Goal: Information Seeking & Learning: Learn about a topic

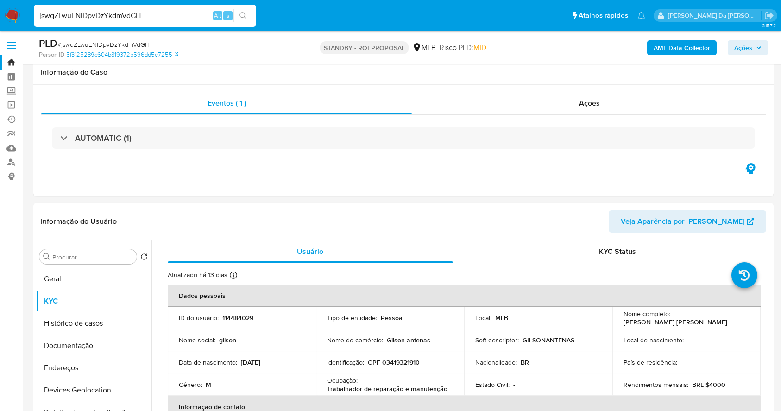
select select "10"
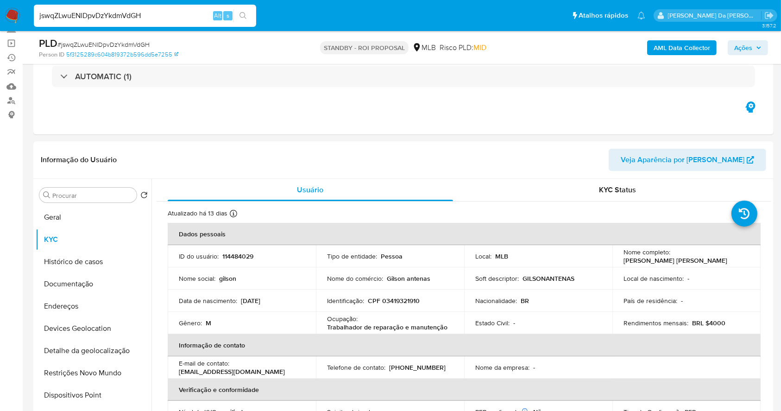
click at [157, 16] on input "jswqZLwuENlDpvDzYkdmVdGH" at bounding box center [145, 16] width 222 height 12
paste input "uXig6ivaCXaAkUL7scif9l1p"
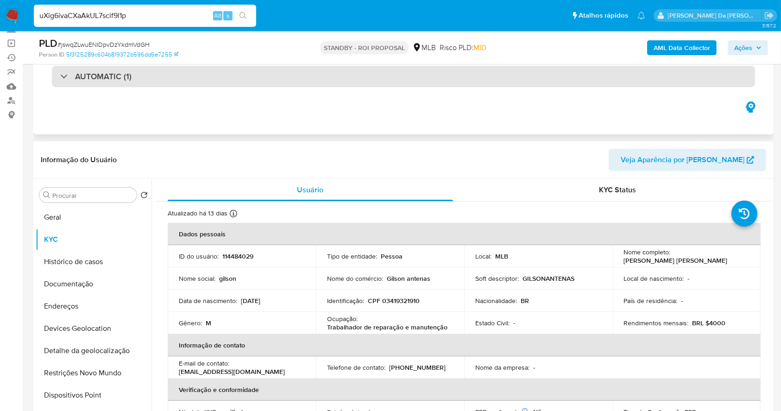
type input "uXig6ivaCXaAkUL7scif9l1p"
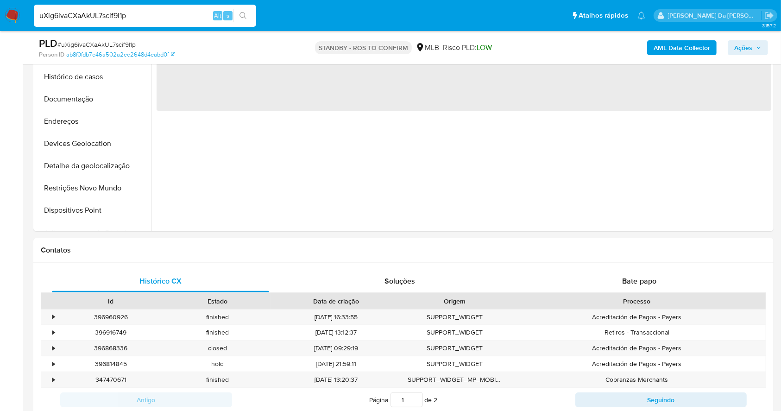
scroll to position [308, 0]
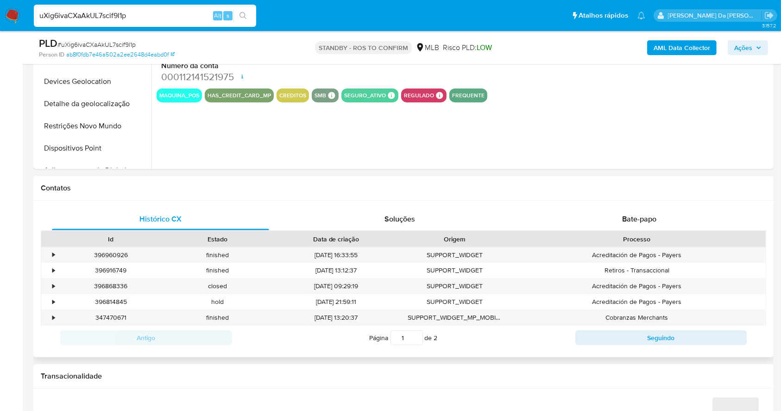
select select "10"
click at [631, 216] on span "Bate-papo" at bounding box center [639, 219] width 34 height 11
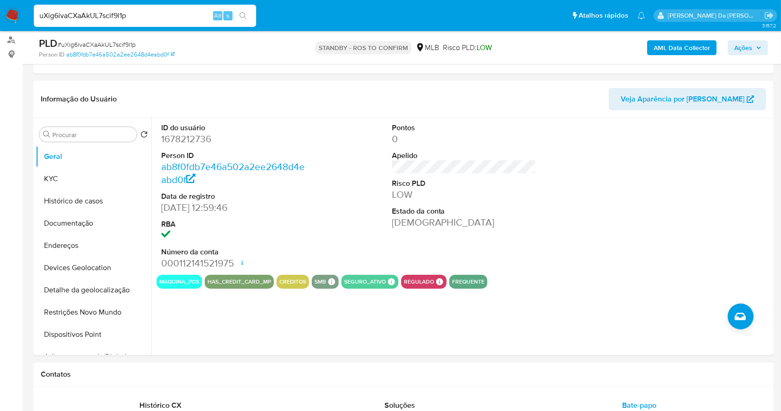
scroll to position [62, 0]
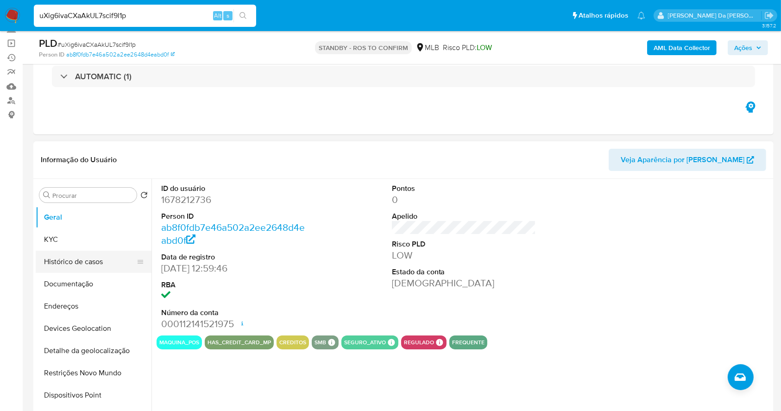
click at [87, 259] on button "Histórico de casos" at bounding box center [90, 262] width 108 height 22
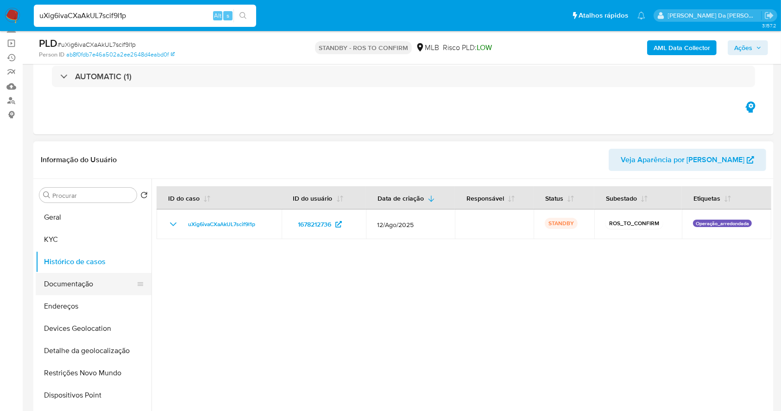
click at [81, 285] on button "Documentação" at bounding box center [90, 284] width 108 height 22
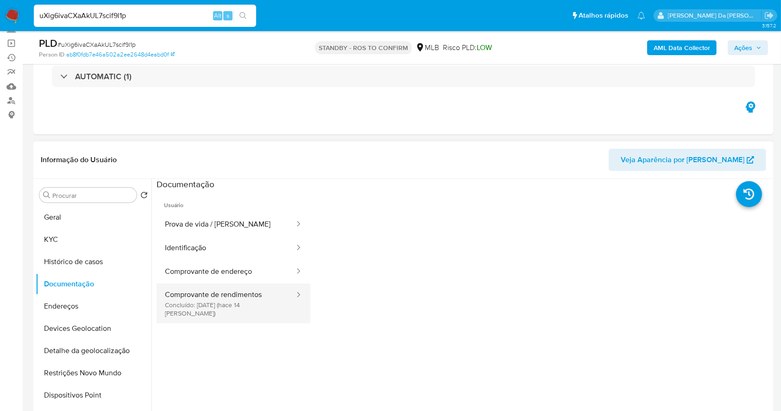
click at [243, 296] on button "Comprovante de rendimentos Concluído: 20/08/2025 (hace 14 días)" at bounding box center [226, 303] width 139 height 40
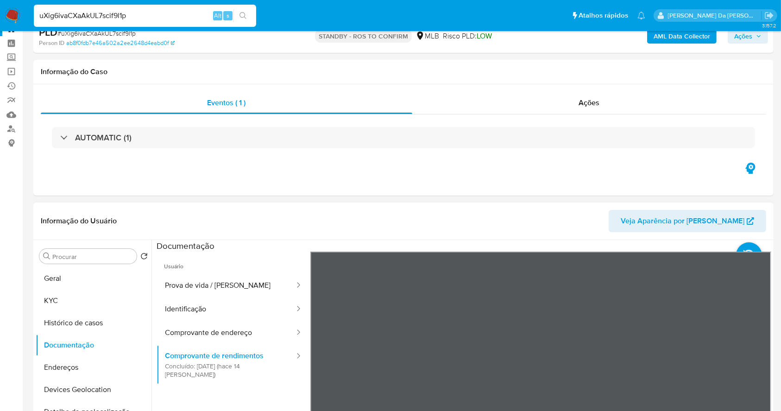
scroll to position [0, 0]
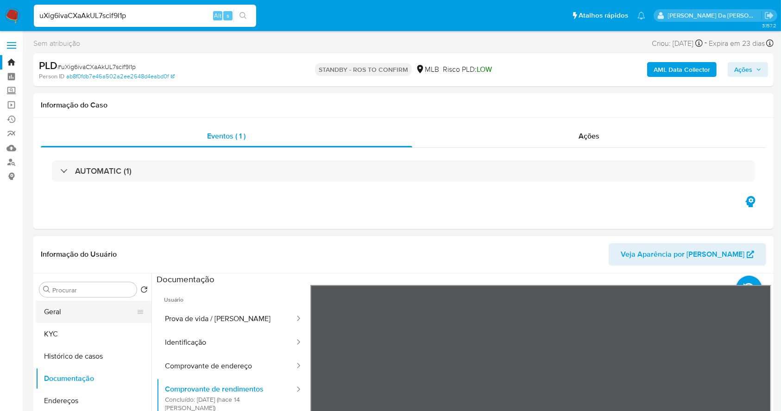
click at [55, 316] on button "Geral" at bounding box center [90, 312] width 108 height 22
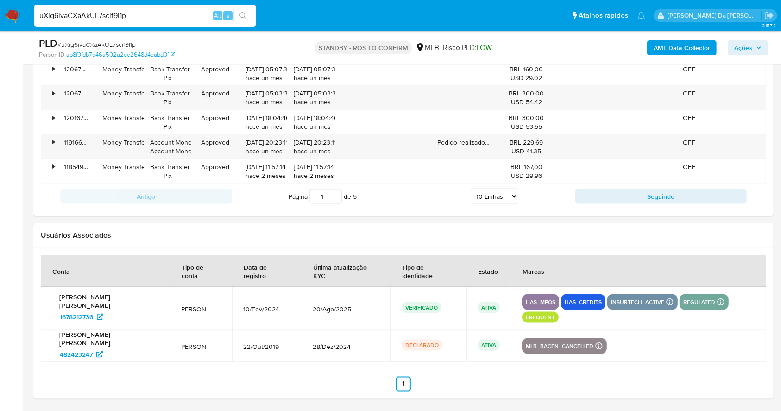
scroll to position [56, 0]
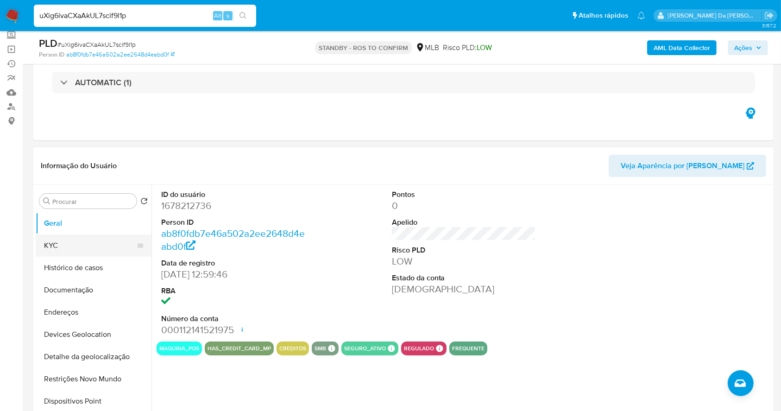
click at [63, 240] on button "KYC" at bounding box center [90, 245] width 108 height 22
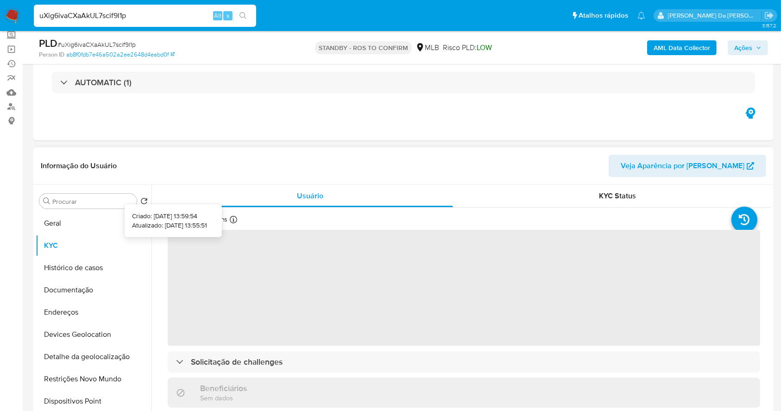
click at [235, 224] on div at bounding box center [233, 221] width 7 height 10
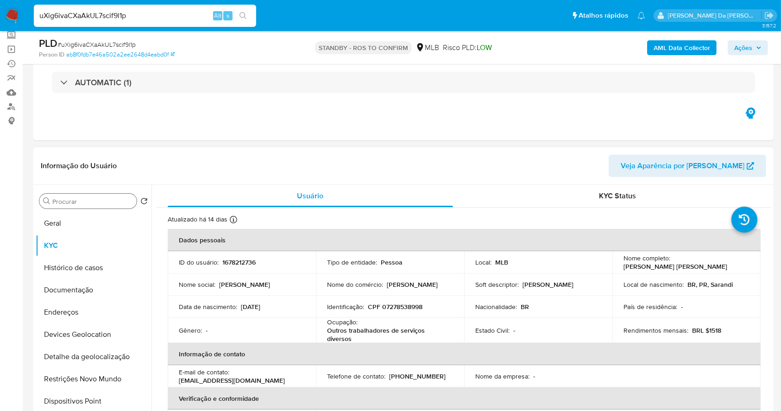
click at [110, 206] on div "Procurar" at bounding box center [87, 201] width 97 height 15
click at [107, 202] on input "Procurar" at bounding box center [92, 201] width 81 height 8
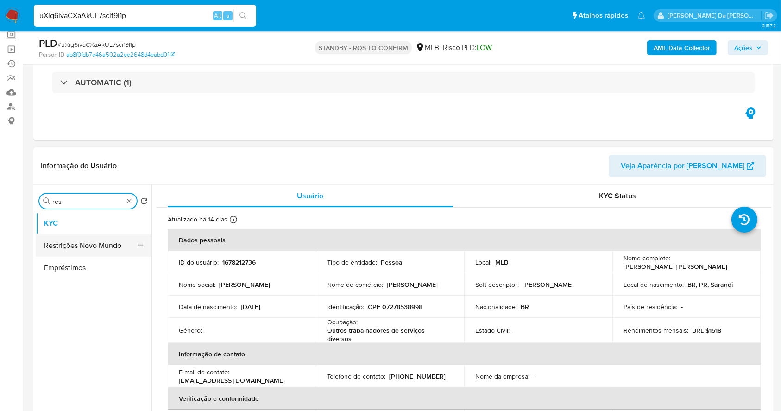
type input "res"
click at [107, 245] on button "Restrições Novo Mundo" at bounding box center [90, 245] width 108 height 22
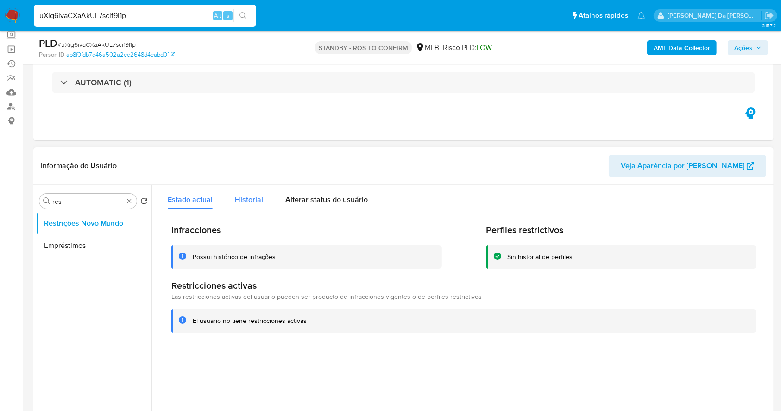
click at [252, 205] on div "Historial" at bounding box center [249, 197] width 28 height 25
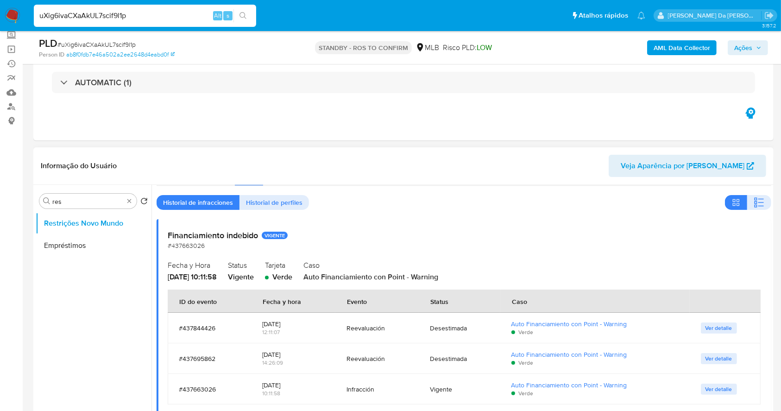
scroll to position [37, 0]
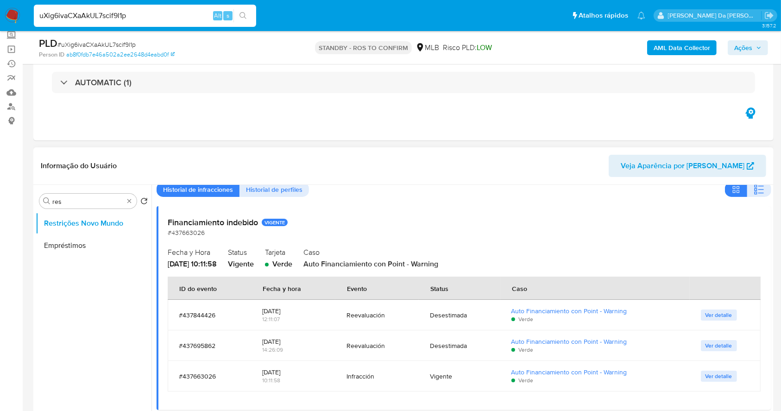
drag, startPoint x: 608, startPoint y: 310, endPoint x: 506, endPoint y: 311, distance: 101.4
click at [506, 311] on td "Auto Financiamiento con Point - Warning Verde" at bounding box center [594, 315] width 189 height 31
click at [711, 311] on span "Ver detalle" at bounding box center [718, 314] width 27 height 9
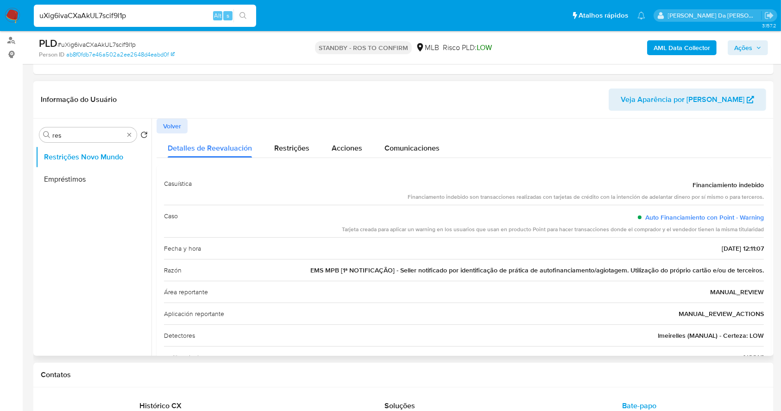
scroll to position [92, 0]
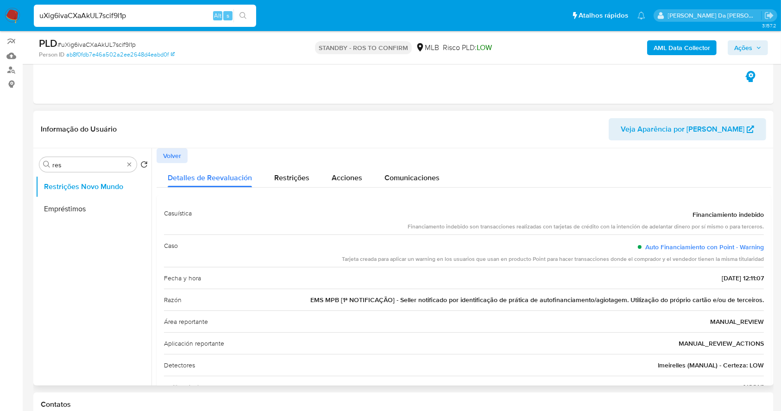
click at [496, 301] on span "EMS MPB [1ª NOTIFICAÇÃO] - Seller notificado por identificação de prática de au…" at bounding box center [536, 299] width 453 height 9
click at [183, 21] on div "uXig6ivaCXaAkUL7scif9l1p Alt s" at bounding box center [145, 16] width 222 height 22
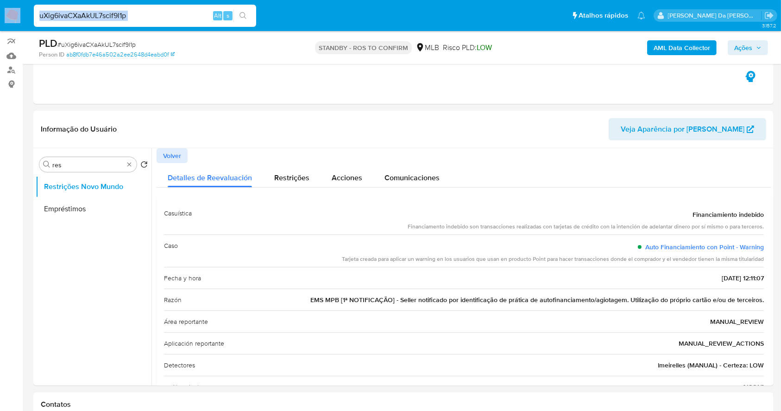
click at [184, 17] on input "uXig6ivaCXaAkUL7scif9l1p" at bounding box center [145, 16] width 222 height 12
paste input "https://docs.google.com/spreadsheets/d/1qBO40KAkJ_gygtCLye2MUEZYve-K9A9G57eN_-n…"
type input "https://docs.google.com/spreadsheets/d/1qBO40KAkJ_gygtCLye2MUEZYve-K9A9G57eN_-n…"
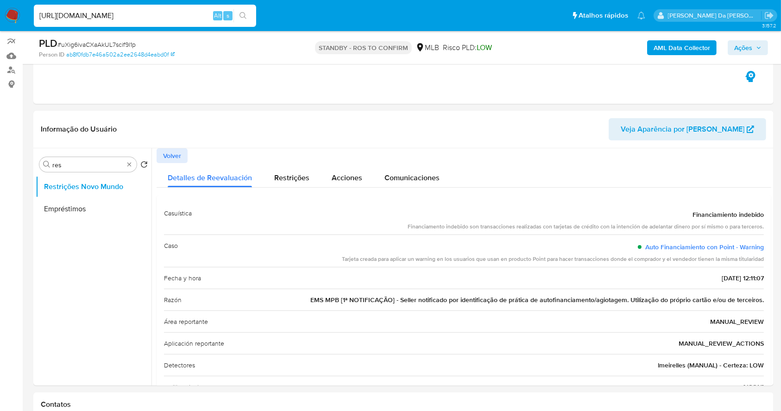
scroll to position [0, 0]
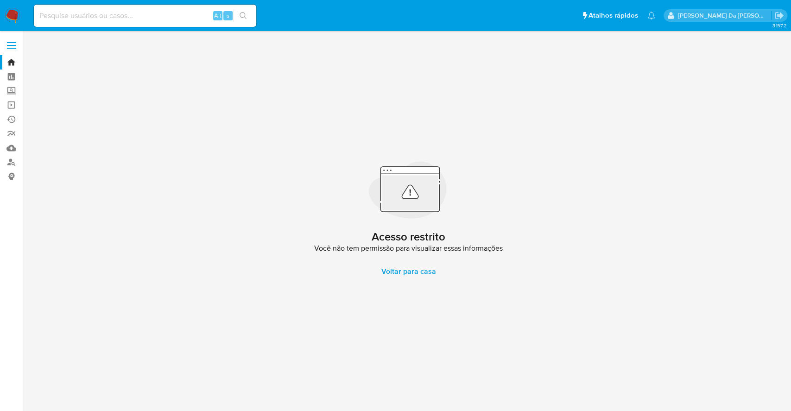
click at [190, 22] on div "Alt s" at bounding box center [145, 16] width 222 height 22
click at [189, 21] on div "Alt s" at bounding box center [145, 16] width 222 height 22
click at [178, 14] on input at bounding box center [145, 16] width 222 height 12
paste input "1648506966"
type input "1648506966"
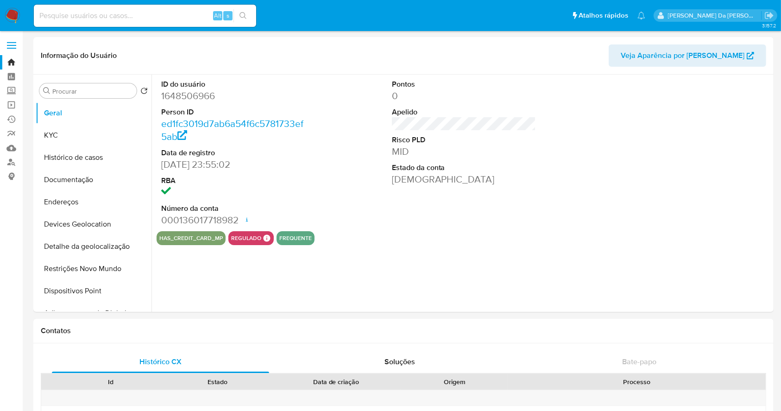
select select "10"
click at [77, 154] on button "Histórico de casos" at bounding box center [90, 157] width 108 height 22
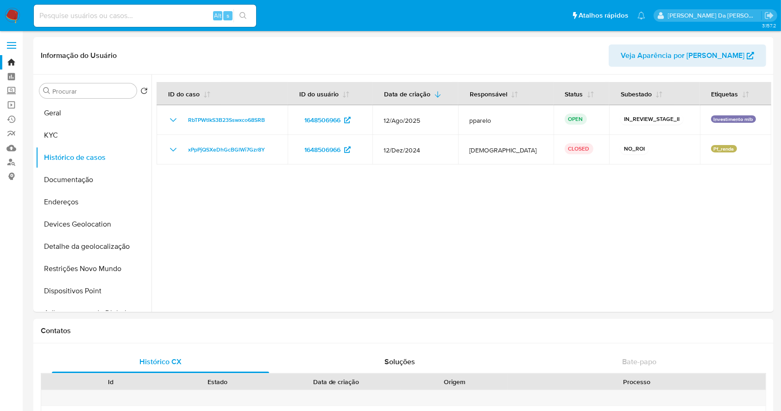
click at [175, 6] on div "Alt s" at bounding box center [145, 16] width 222 height 22
click at [118, 14] on input at bounding box center [145, 16] width 222 height 12
paste input "ohePox2SBAujnrm27hCS5ZJn"
type input "ohePox2SBAujnrm27hCS5ZJn"
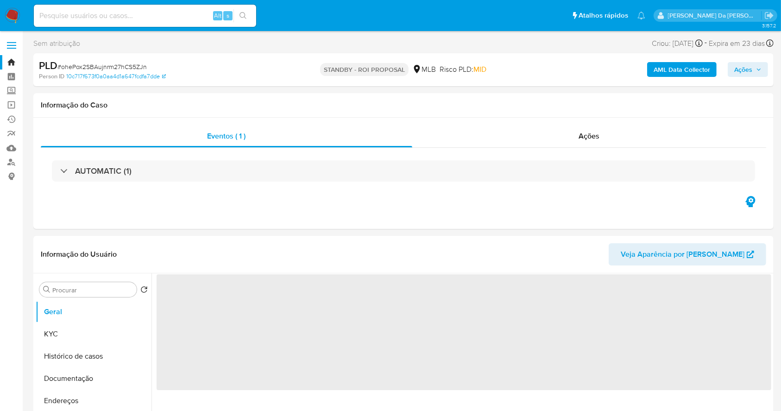
select select "10"
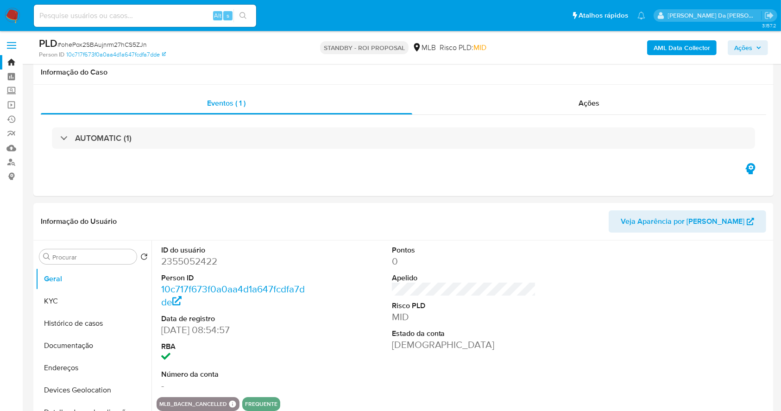
scroll to position [123, 0]
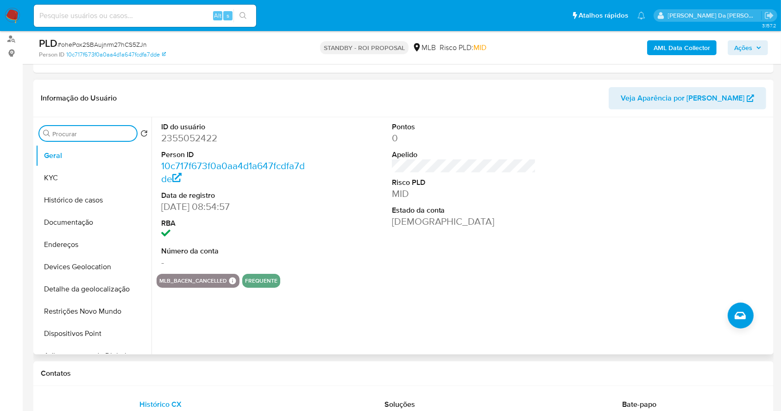
click at [99, 135] on input "Procurar" at bounding box center [92, 134] width 81 height 8
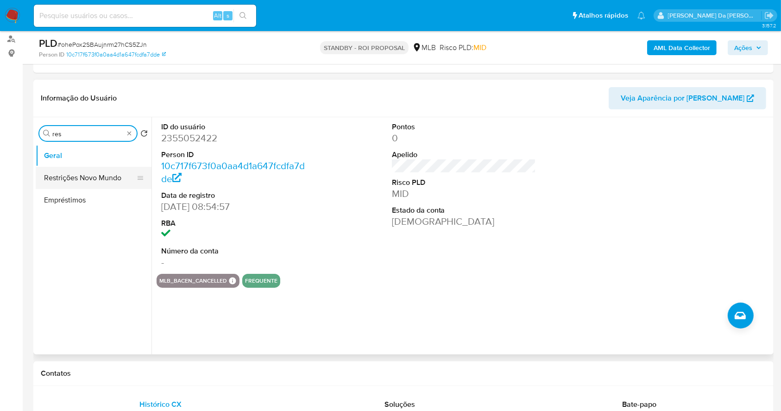
type input "res"
click at [96, 177] on button "Restrições Novo Mundo" at bounding box center [90, 178] width 108 height 22
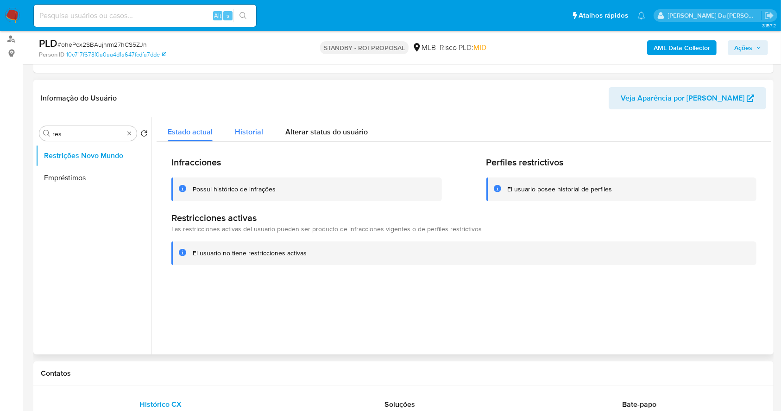
click at [248, 140] on div "Historial" at bounding box center [249, 129] width 28 height 25
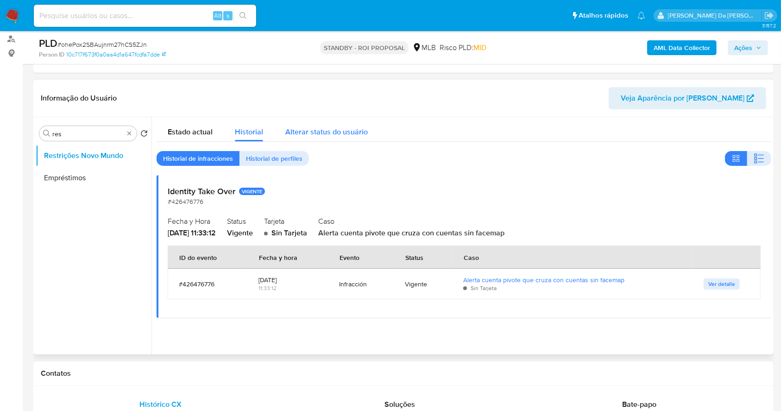
click at [301, 135] on span "Alterar status do usuário" at bounding box center [326, 131] width 82 height 11
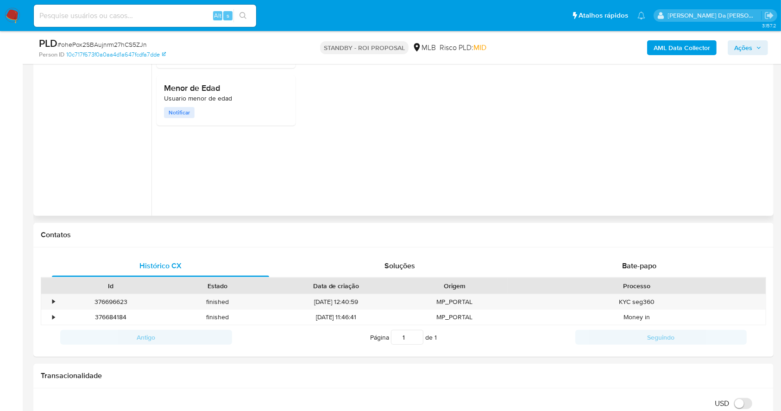
scroll to position [138, 0]
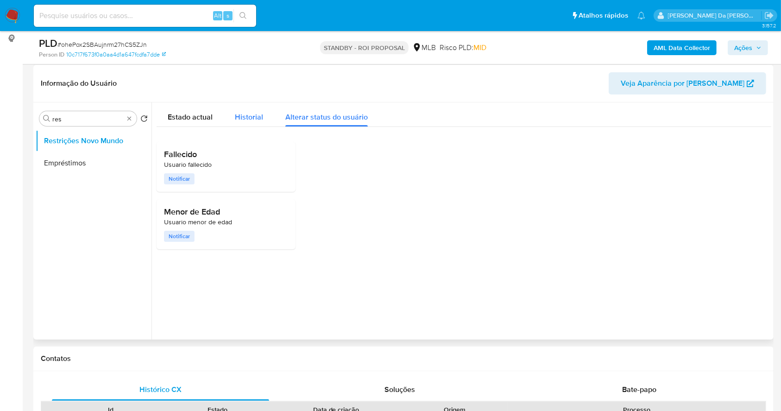
click at [235, 118] on span "Historial" at bounding box center [249, 117] width 28 height 11
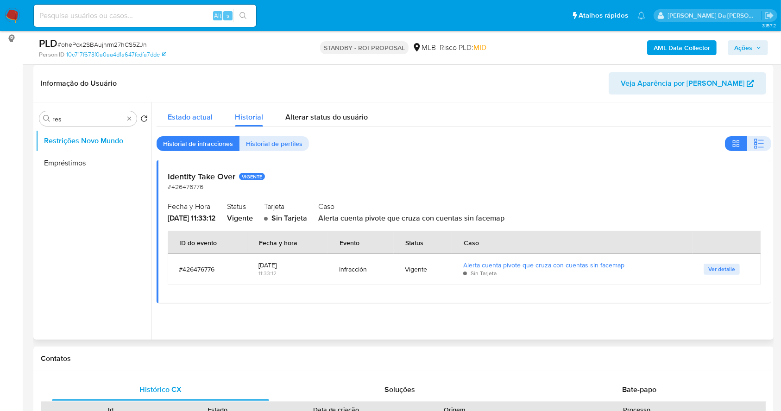
click at [184, 120] on span "Estado actual" at bounding box center [190, 117] width 45 height 11
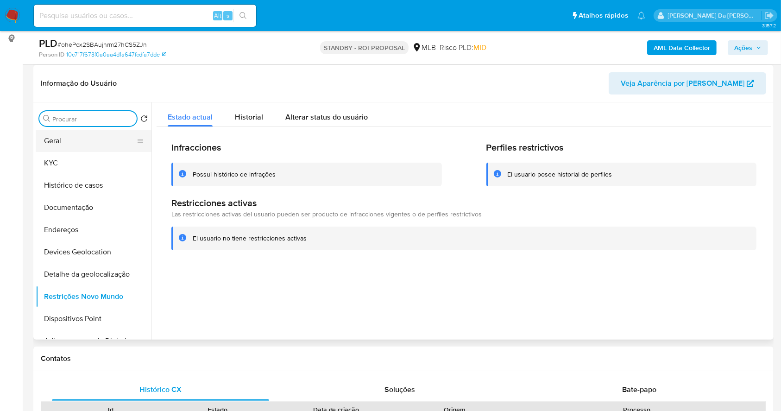
click at [93, 140] on button "Geral" at bounding box center [90, 141] width 108 height 22
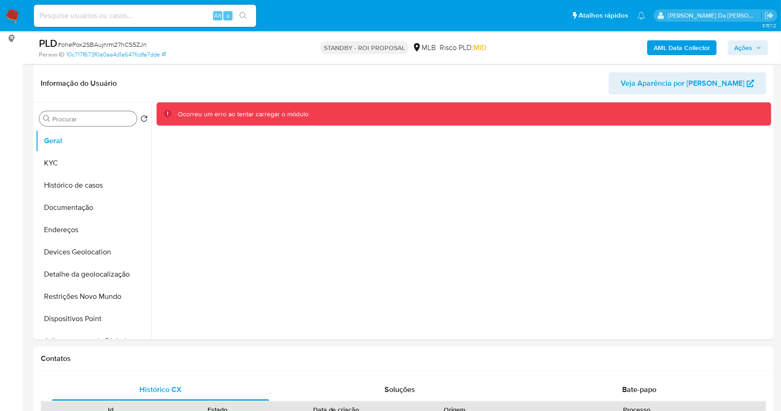
click at [177, 13] on input at bounding box center [145, 16] width 222 height 12
paste input "L9J7jYD7v3HtioBI4vsXqbVu"
type input "L9J7jYD7v3HtioBI4vsXqbVu"
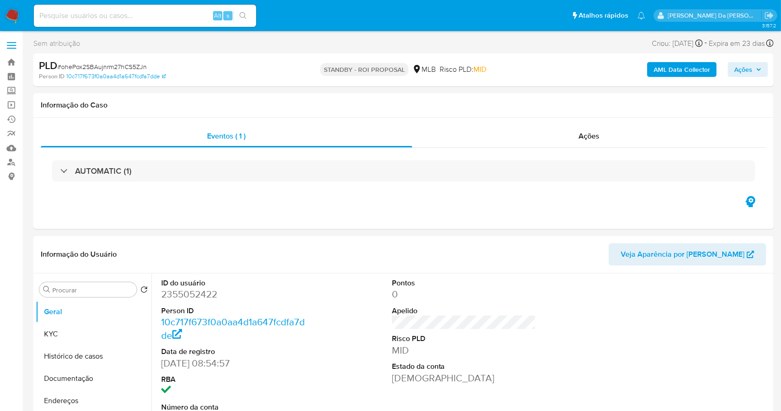
click at [197, 17] on input at bounding box center [145, 16] width 222 height 12
paste input "L9J7jYD7v3HtioBI4vsXqbVu"
type input "L9J7jYD7v3HtioBI4vsXqbVu"
select select "10"
type input "L9J7jYD7v3HtioBI4vsXqbVu"
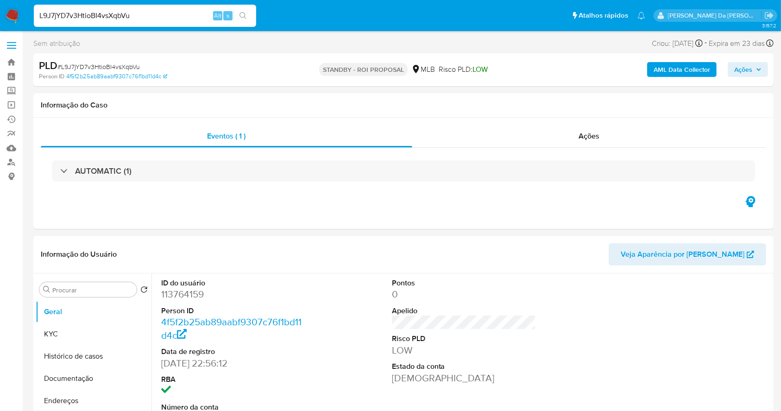
select select "10"
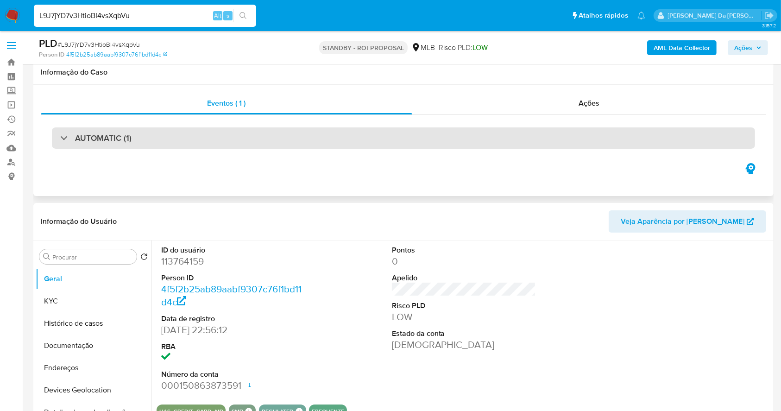
scroll to position [62, 0]
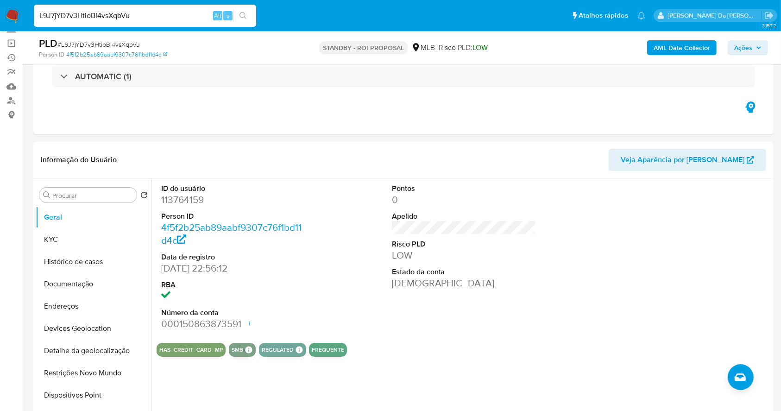
click at [132, 25] on div "L9J7jYD7v3HtioBI4vsXqbVu Alt s" at bounding box center [145, 16] width 222 height 22
click at [141, 19] on input "L9J7jYD7v3HtioBI4vsXqbVu" at bounding box center [145, 16] width 222 height 12
paste input
type input "L9J7jYD7v3HtioBI4vsXqbV"
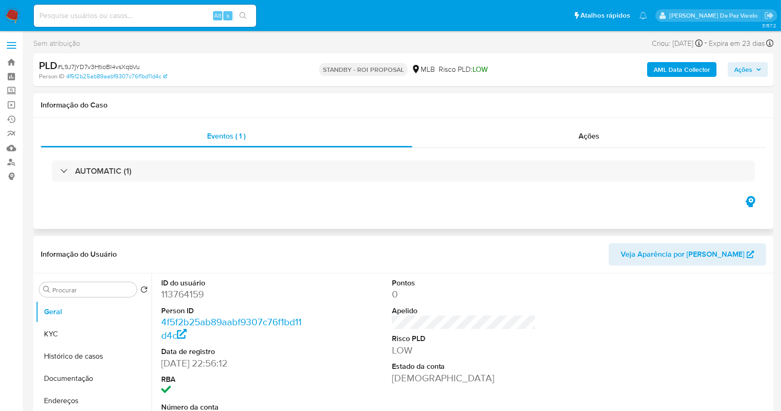
click at [116, 185] on div "AUTOMATIC (1)" at bounding box center [403, 171] width 725 height 46
select select "10"
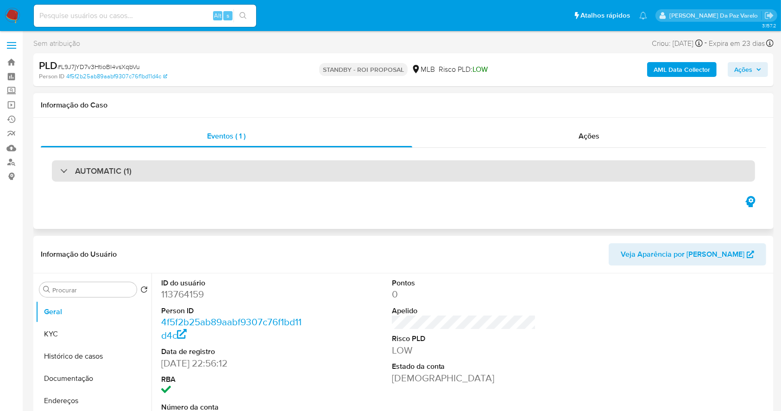
click at [117, 176] on h3 "AUTOMATIC (1)" at bounding box center [103, 171] width 57 height 10
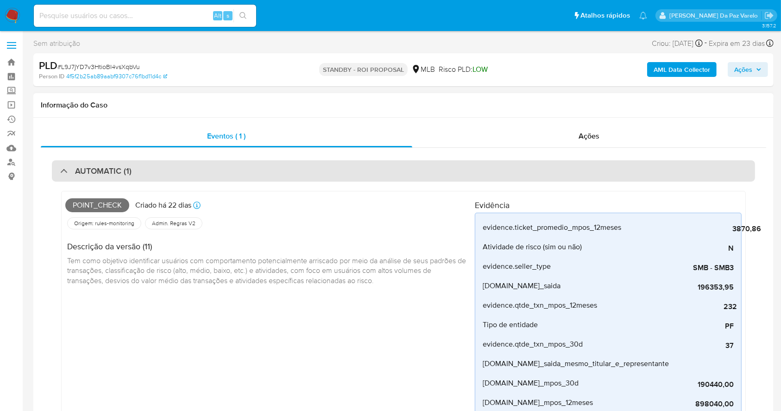
click at [99, 173] on h3 "AUTOMATIC (1)" at bounding box center [103, 171] width 57 height 10
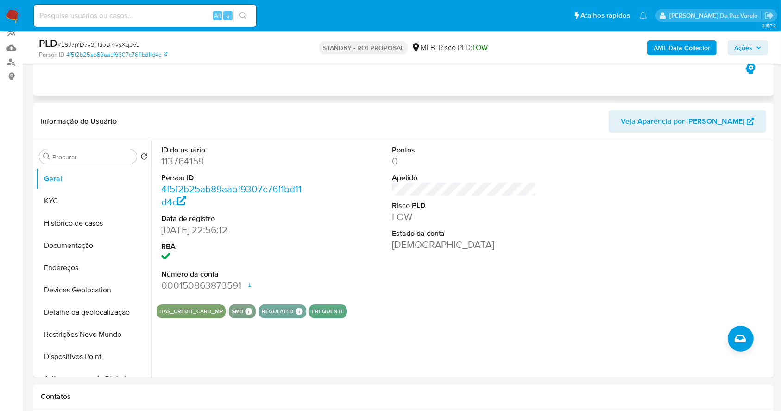
scroll to position [123, 0]
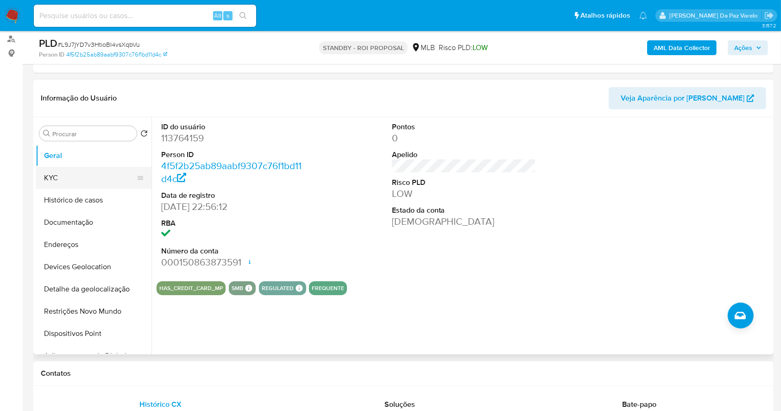
click at [96, 182] on button "KYC" at bounding box center [90, 178] width 108 height 22
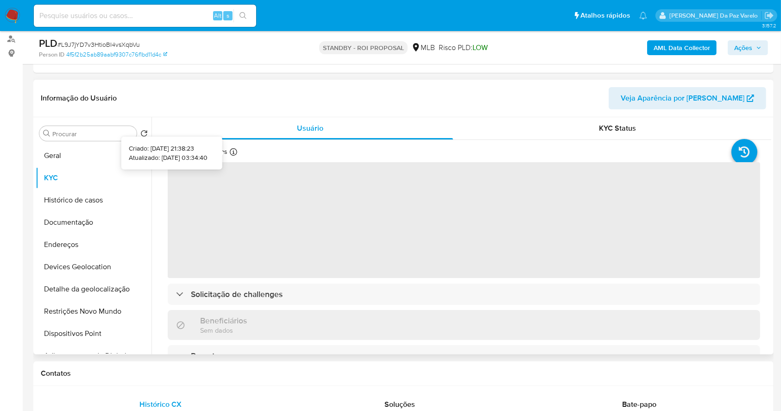
click at [231, 149] on icon at bounding box center [233, 151] width 7 height 7
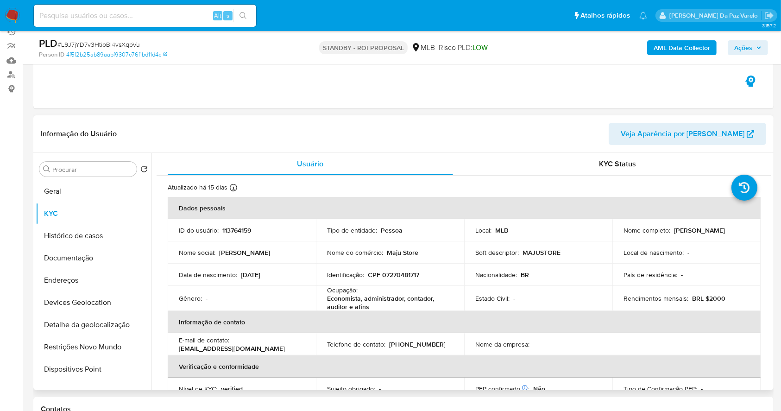
scroll to position [62, 0]
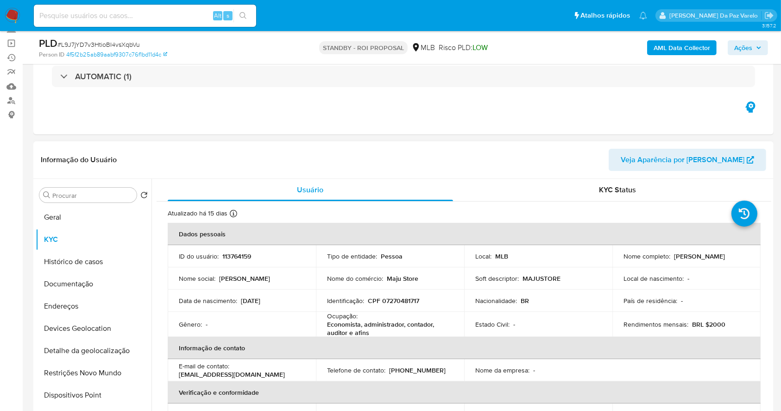
click at [396, 280] on p "Maju Store" at bounding box center [402, 278] width 31 height 8
copy div "Nome do comércio : Maju Store"
click at [93, 10] on input at bounding box center [145, 16] width 222 height 12
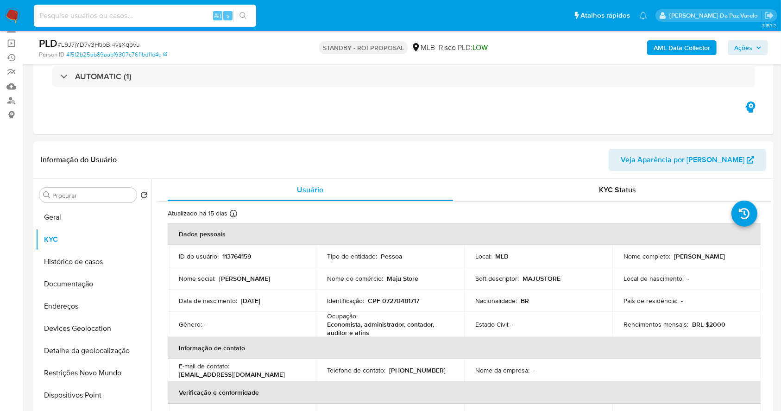
click at [93, 10] on input at bounding box center [145, 16] width 222 height 12
paste input "77AyzssoM87ToQfKMqvQNhF8"
type input "77AyzssoM87ToQfKMqvQNhF8"
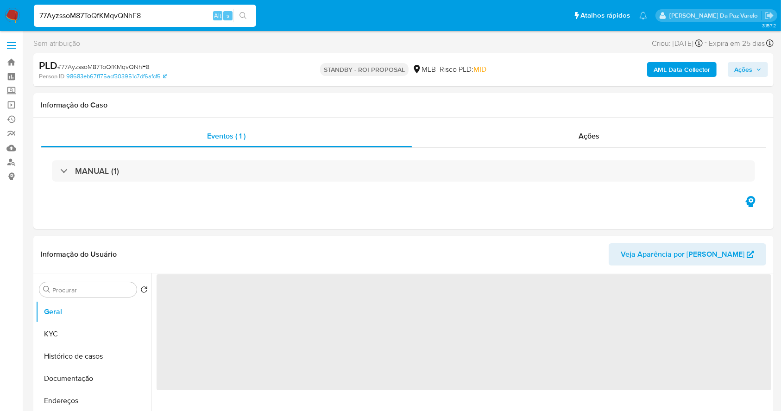
select select "10"
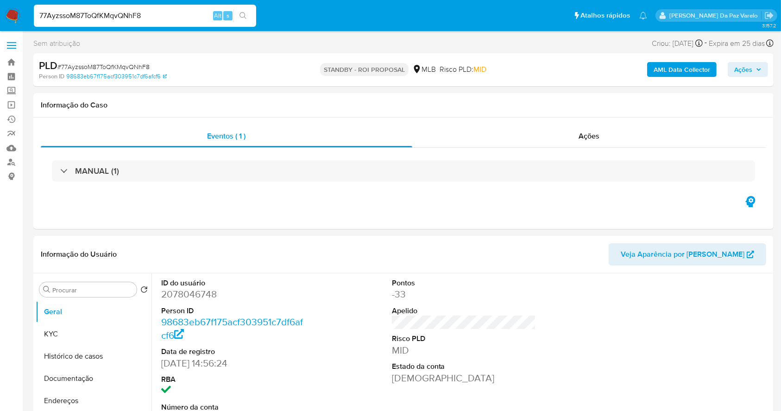
scroll to position [213, 0]
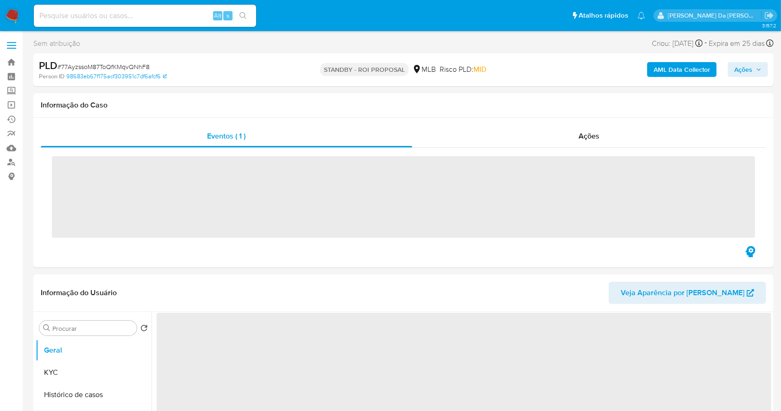
click at [196, 13] on input at bounding box center [145, 16] width 222 height 12
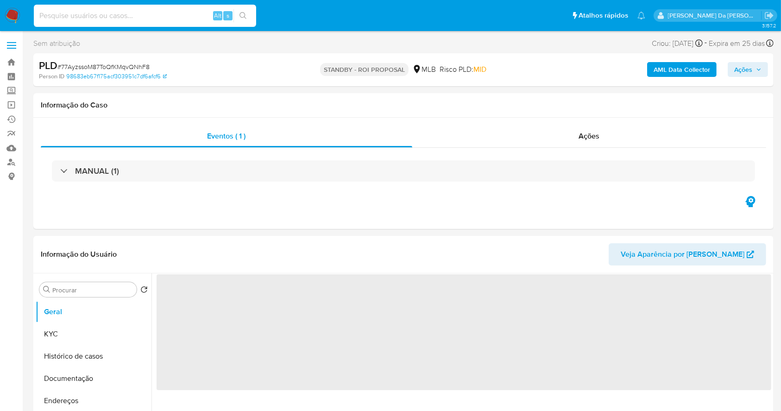
paste input "77AyzssoM87ToQfKMqvQNhF8"
type input "77AyzssoM87ToQfKMqvQNhF8"
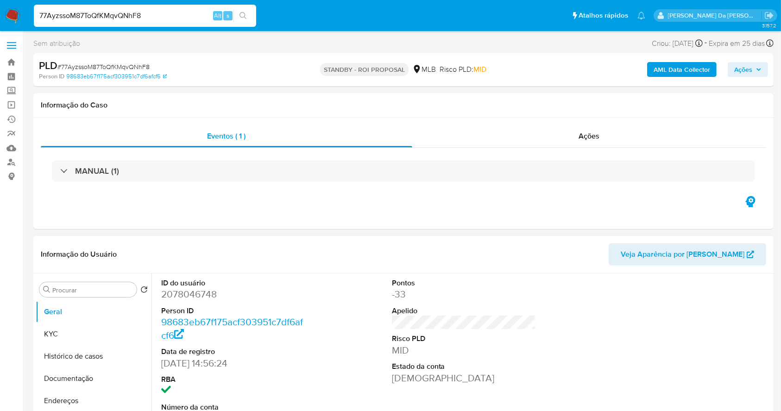
select select "10"
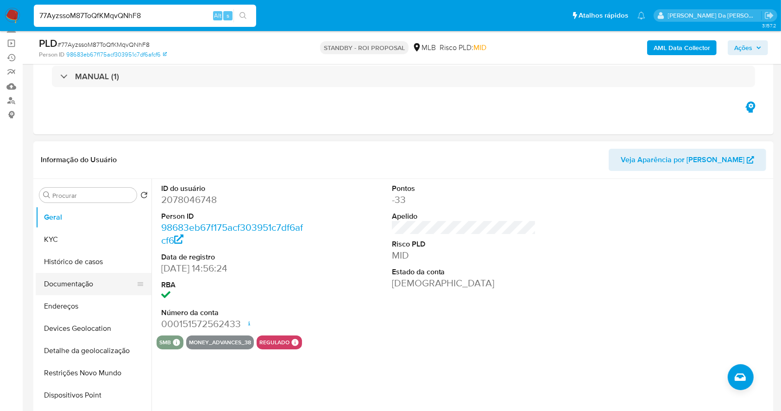
click at [74, 281] on button "Documentação" at bounding box center [90, 284] width 108 height 22
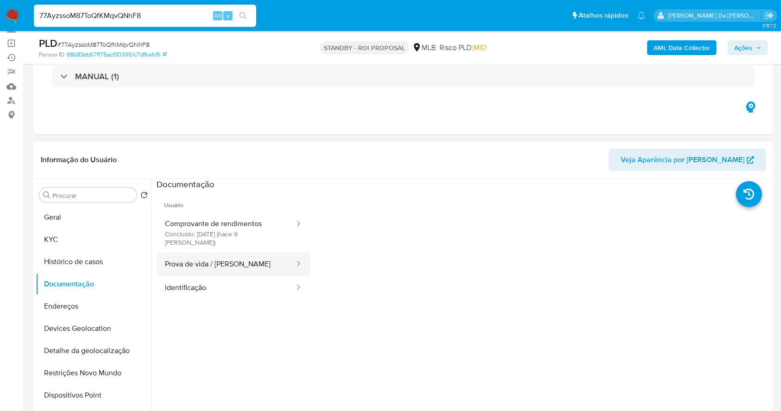
click at [230, 252] on button "Prova de vida / [PERSON_NAME]" at bounding box center [226, 264] width 139 height 24
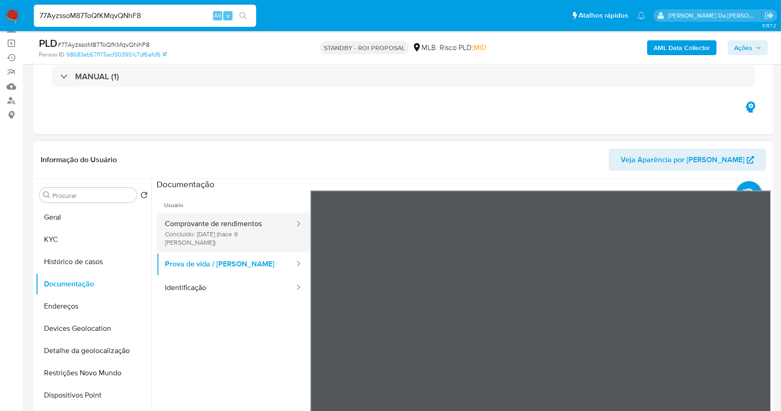
click at [235, 236] on button "Comprovante de rendimentos Concluído: 25/08/2025 (hace 9 días)" at bounding box center [226, 233] width 139 height 40
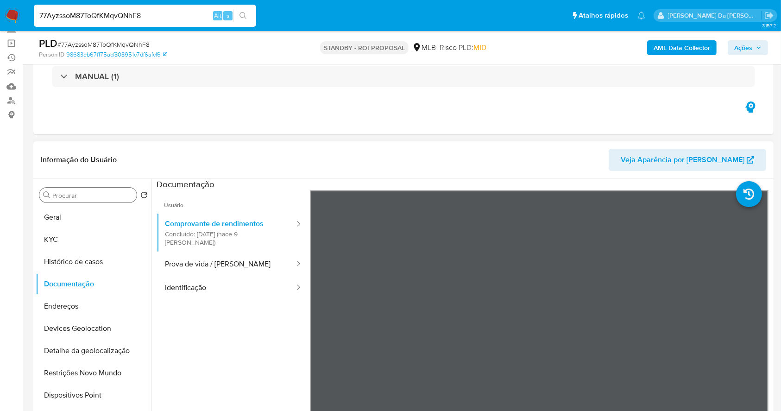
click at [76, 195] on input "Procurar" at bounding box center [92, 195] width 81 height 8
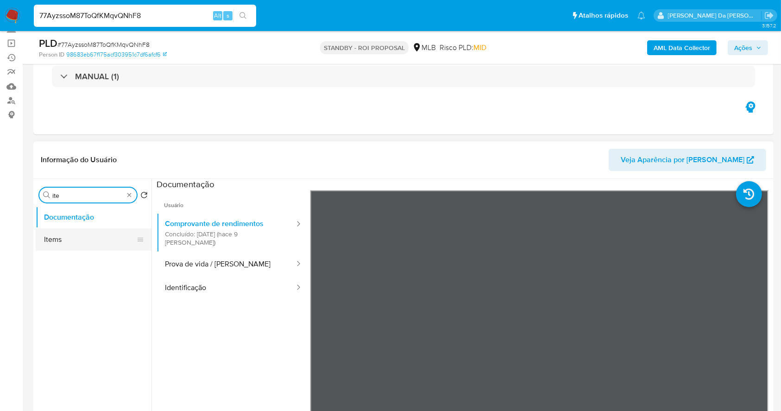
type input "ite"
click at [98, 242] on button "Items" at bounding box center [94, 239] width 116 height 22
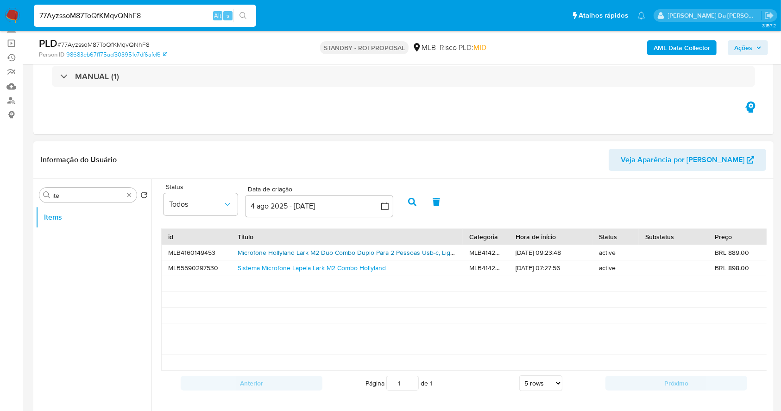
click at [280, 253] on link "Microfone Hollyland Lark M2 Duo Combo Duplo Para 2 Pessoas Usb-c, Lightning E C…" at bounding box center [376, 252] width 277 height 9
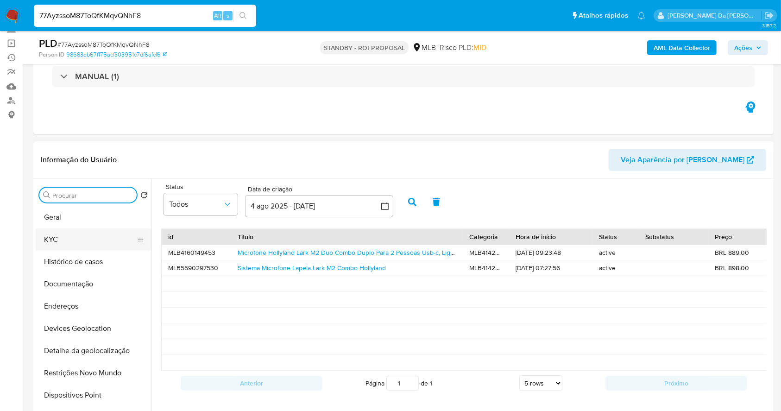
click at [57, 239] on button "KYC" at bounding box center [90, 239] width 108 height 22
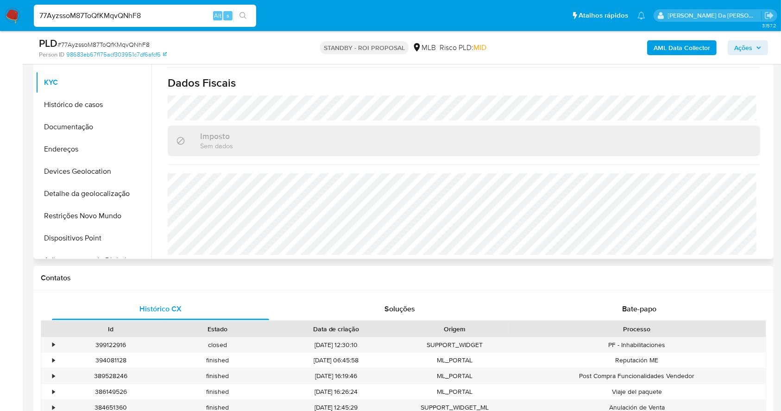
scroll to position [371, 0]
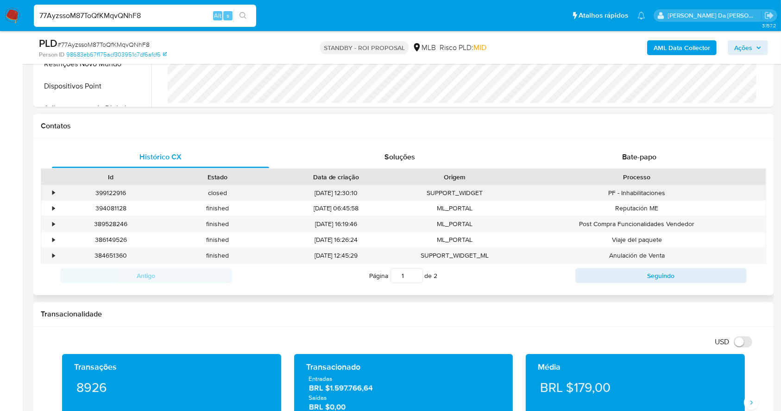
click at [53, 192] on div "•" at bounding box center [53, 192] width 2 height 9
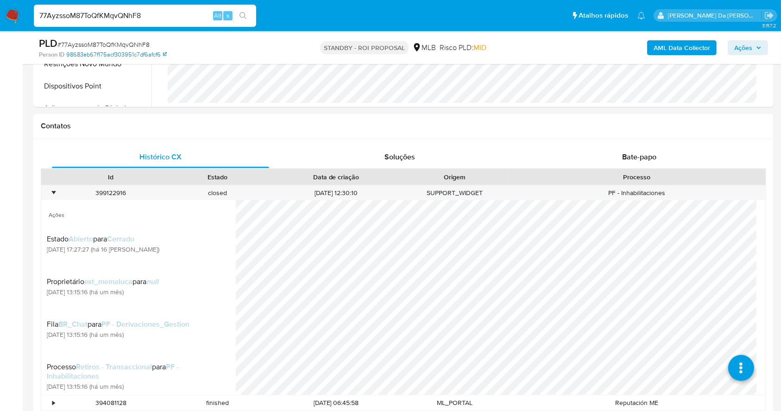
drag, startPoint x: 120, startPoint y: 57, endPoint x: 132, endPoint y: 51, distance: 13.5
click at [120, 57] on link "98683eb67f175acf303951c7df6afcf6" at bounding box center [116, 54] width 101 height 8
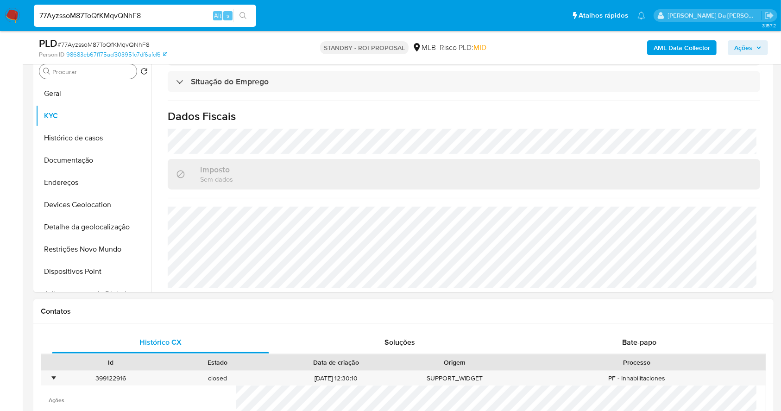
scroll to position [185, 0]
click at [61, 91] on button "Geral" at bounding box center [90, 93] width 108 height 22
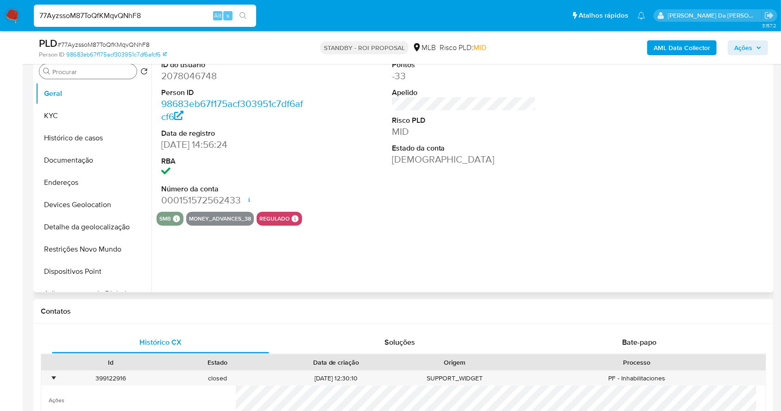
scroll to position [123, 0]
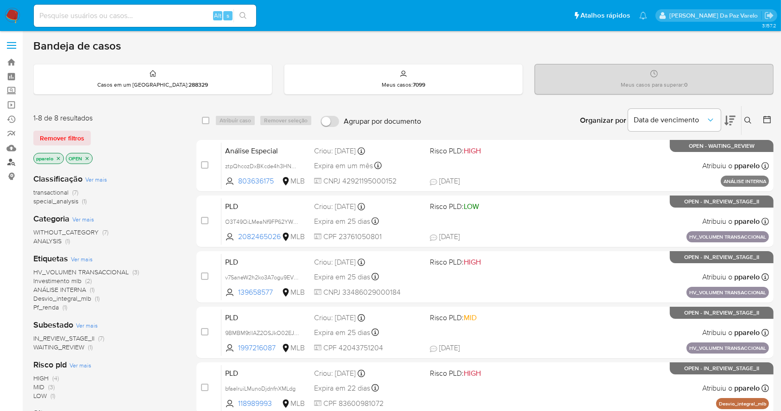
click at [13, 159] on link "Localizador de pessoas" at bounding box center [55, 162] width 110 height 14
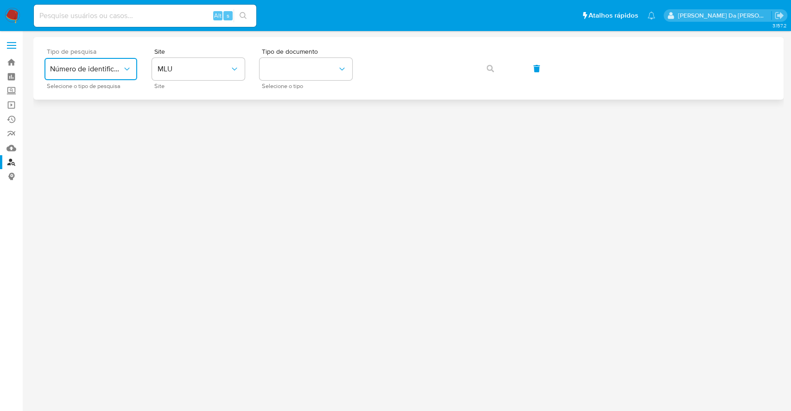
click at [124, 73] on icon "typeSearch" at bounding box center [126, 68] width 9 height 9
click at [163, 77] on button "MLU" at bounding box center [198, 69] width 93 height 22
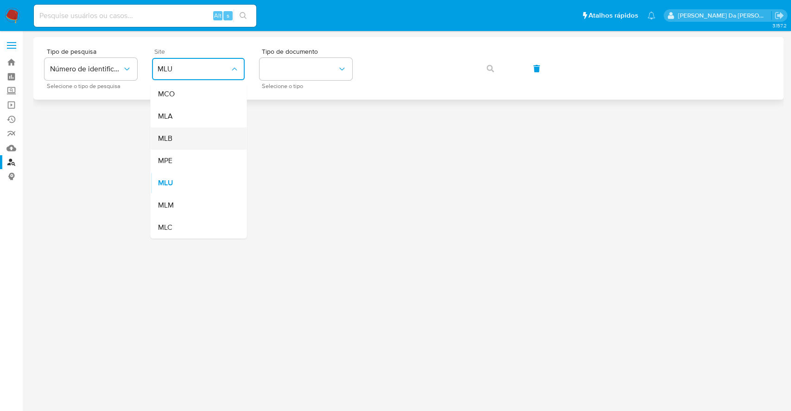
click at [161, 135] on span "MLB" at bounding box center [164, 138] width 14 height 9
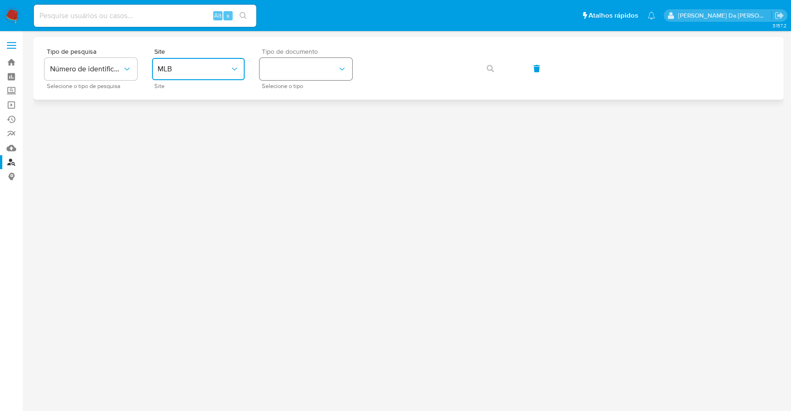
click at [294, 64] on button "identificationType" at bounding box center [305, 69] width 93 height 22
click at [293, 125] on div "CPF CPF" at bounding box center [303, 129] width 76 height 31
click at [490, 74] on span "button" at bounding box center [489, 68] width 7 height 20
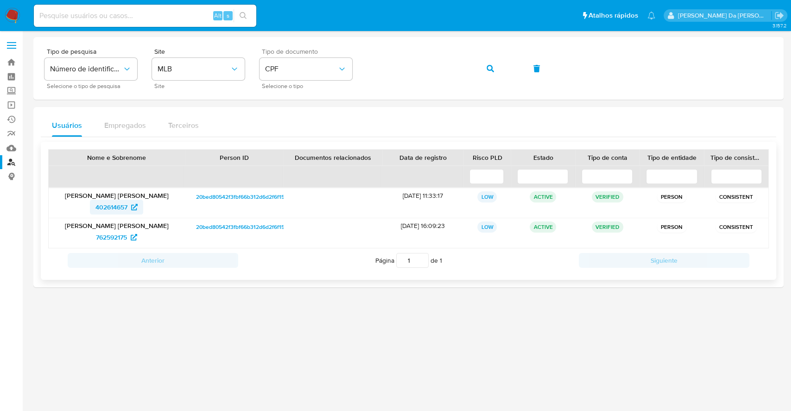
click at [133, 207] on icon at bounding box center [134, 207] width 6 height 6
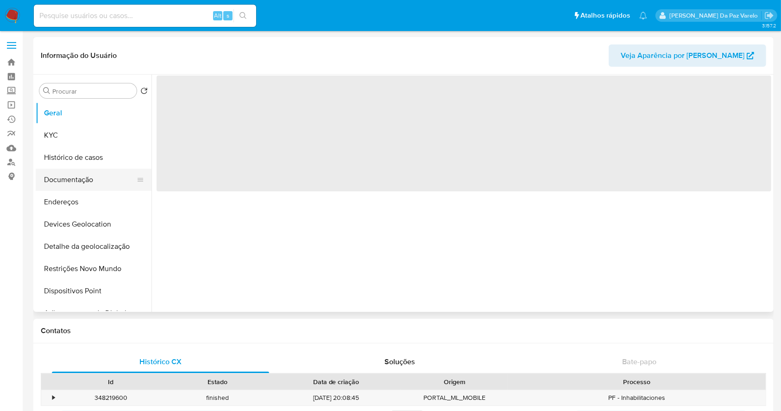
click at [90, 175] on button "Documentação" at bounding box center [90, 180] width 108 height 22
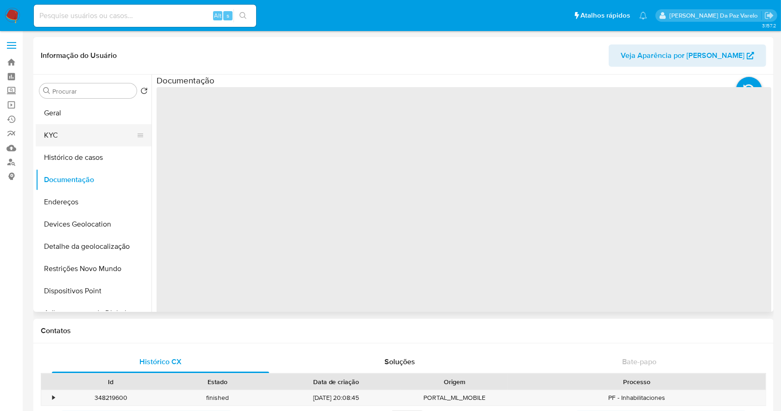
select select "10"
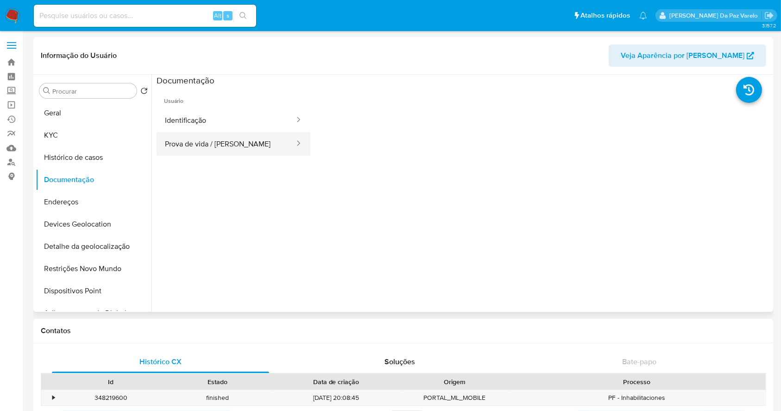
click at [182, 141] on button "Prova de vida / Selfie" at bounding box center [226, 144] width 139 height 24
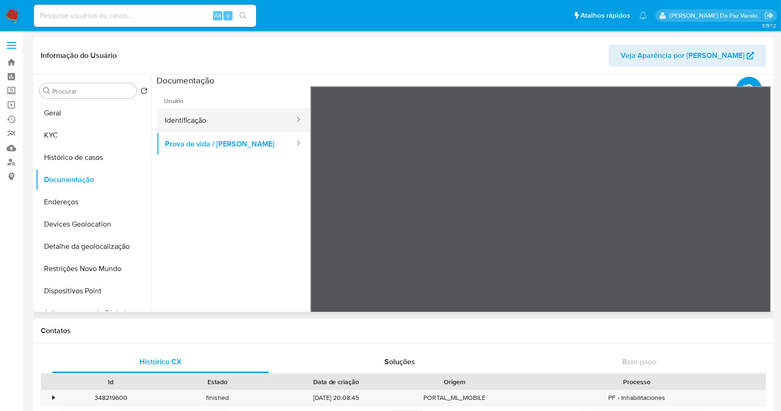
click at [215, 124] on button "Identificação" at bounding box center [226, 120] width 139 height 24
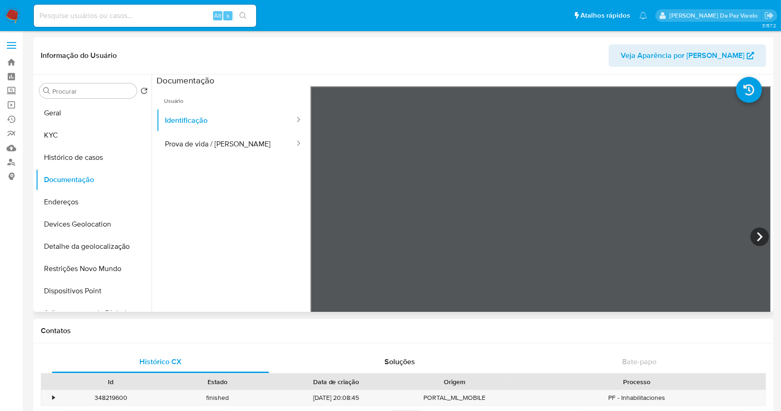
click at [380, 53] on div "Informação do Usuário Veja Aparência por Pessoa Procurar Retornar ao pedido pad…" at bounding box center [403, 174] width 740 height 275
